Goal: Information Seeking & Learning: Find specific fact

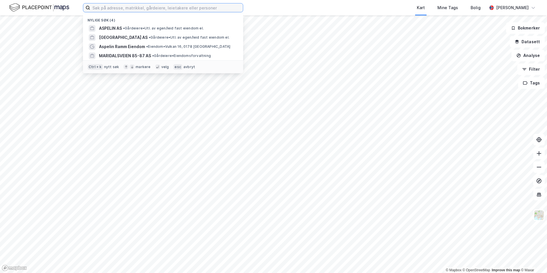
click at [226, 7] on input at bounding box center [166, 7] width 153 height 9
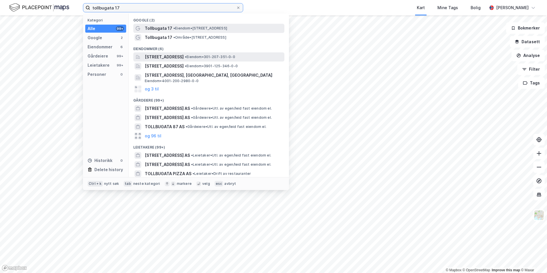
type input "tollbugata 17"
click at [210, 59] on span "• Eiendom • 301-207-351-0-0" at bounding box center [210, 57] width 50 height 5
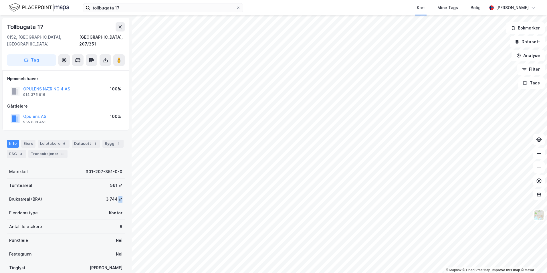
click at [116, 192] on div "Bruksareal (BRA) 3 744 ㎡" at bounding box center [66, 199] width 118 height 14
copy div "㎡"
click at [547, 191] on html "tollbugata 17 Kart Mine Tags Bolig [PERSON_NAME] © Mapbox © OpenStreetMap Impro…" at bounding box center [273, 136] width 547 height 273
